Goal: Register for event/course

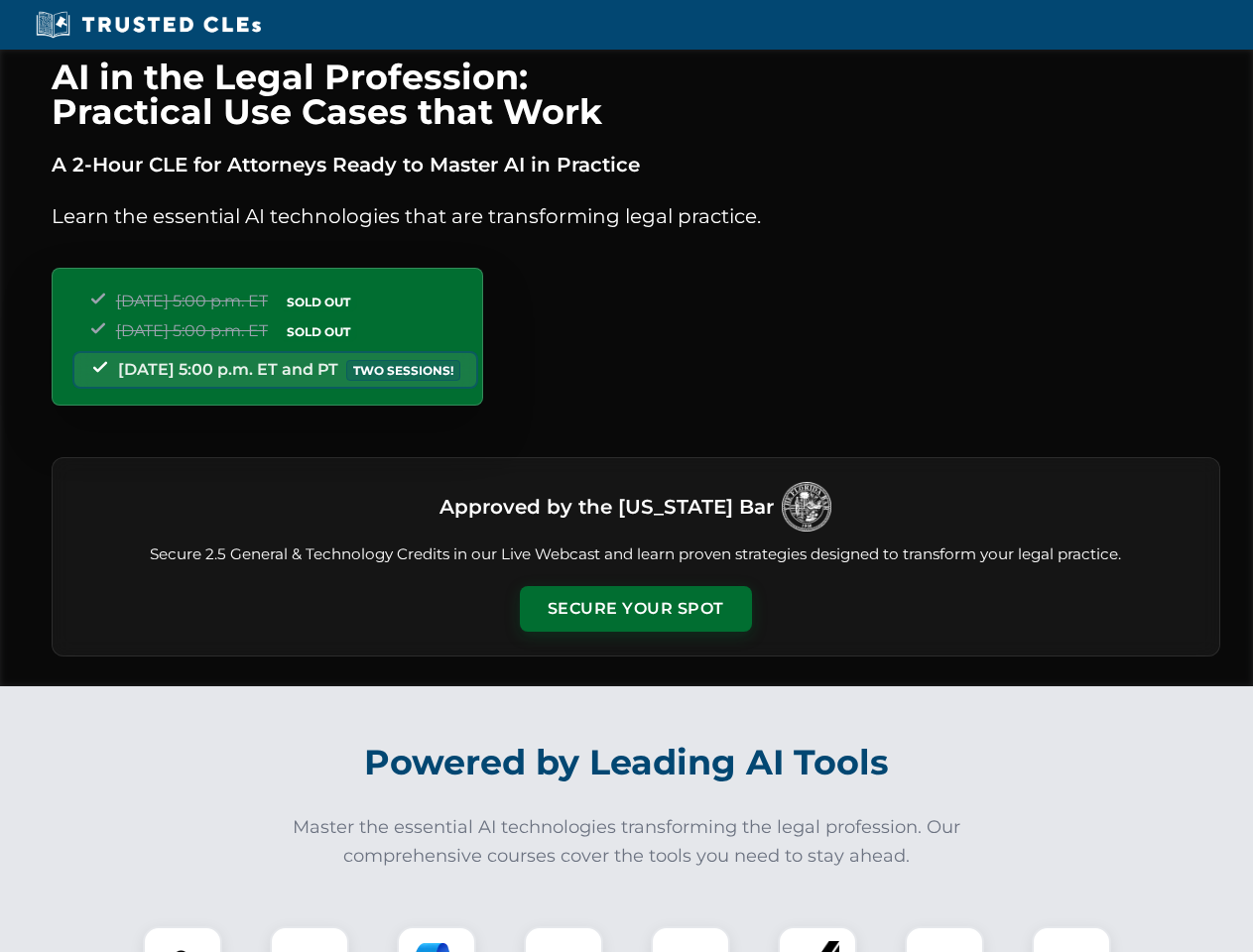
click at [635, 609] on button "Secure Your Spot" at bounding box center [635, 609] width 232 height 46
click at [182, 939] on img at bounding box center [182, 966] width 58 height 58
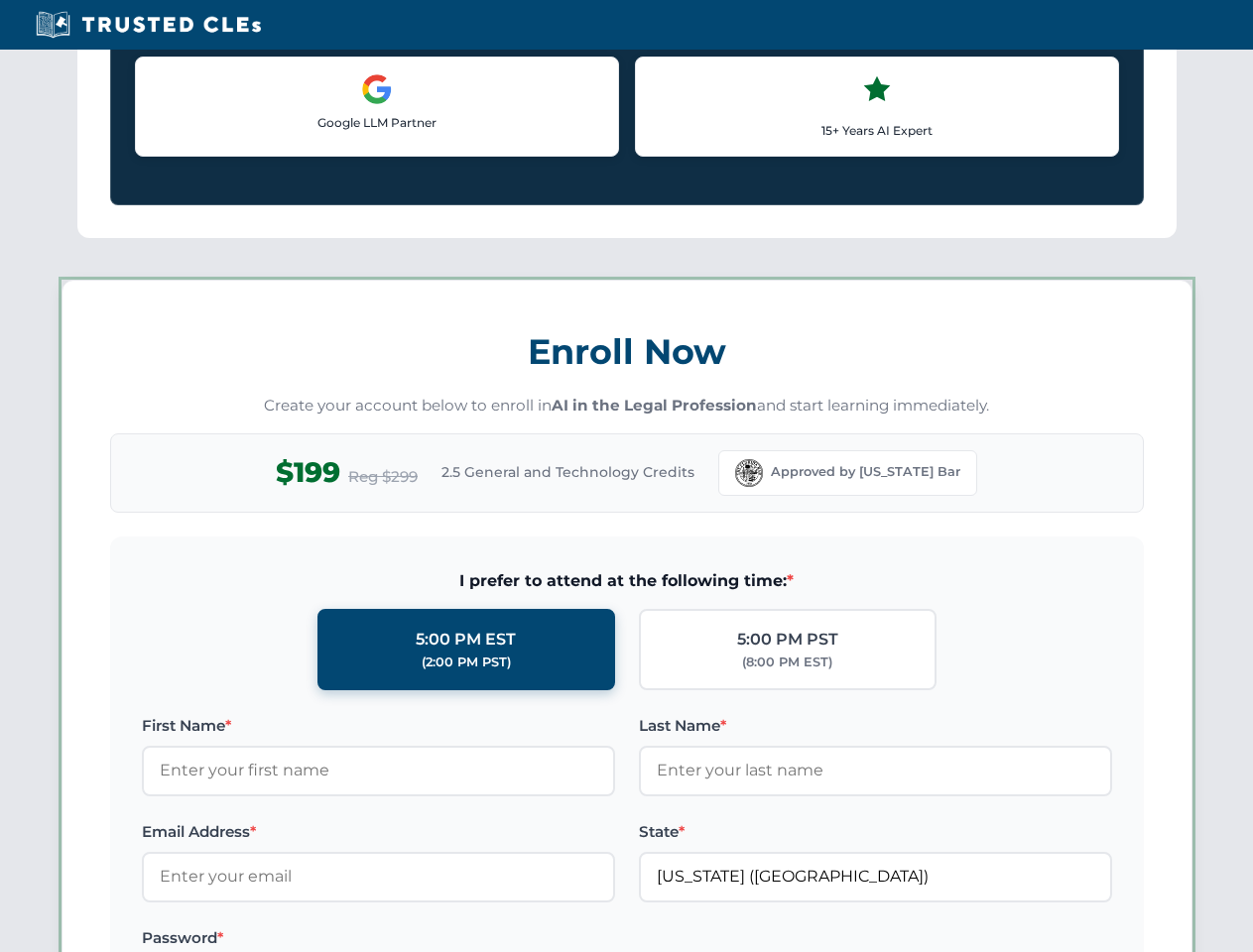
click at [436, 939] on label "Password *" at bounding box center [377, 938] width 473 height 24
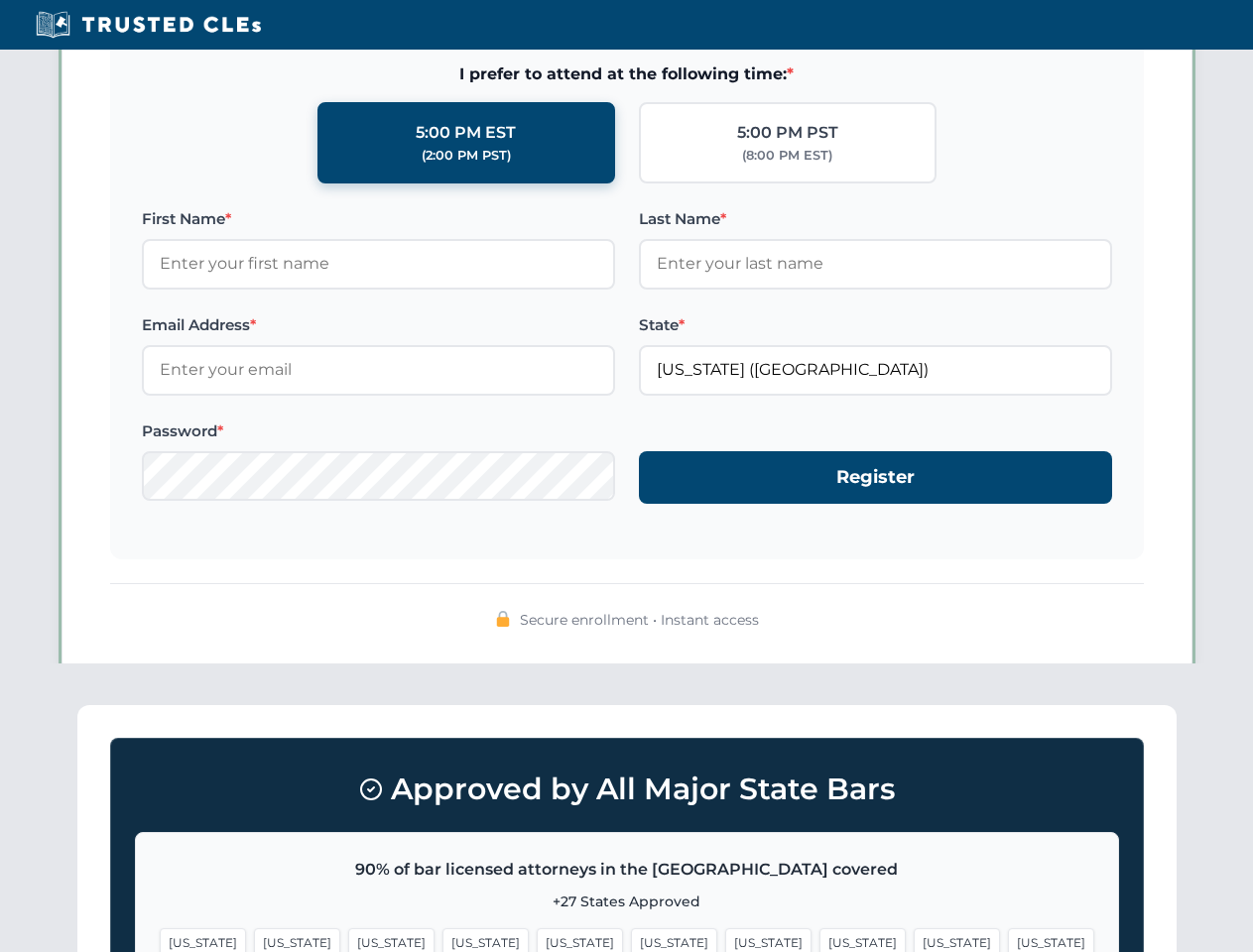
click at [913, 939] on span "[US_STATE]" at bounding box center [956, 942] width 87 height 29
